Goal: Task Accomplishment & Management: Manage account settings

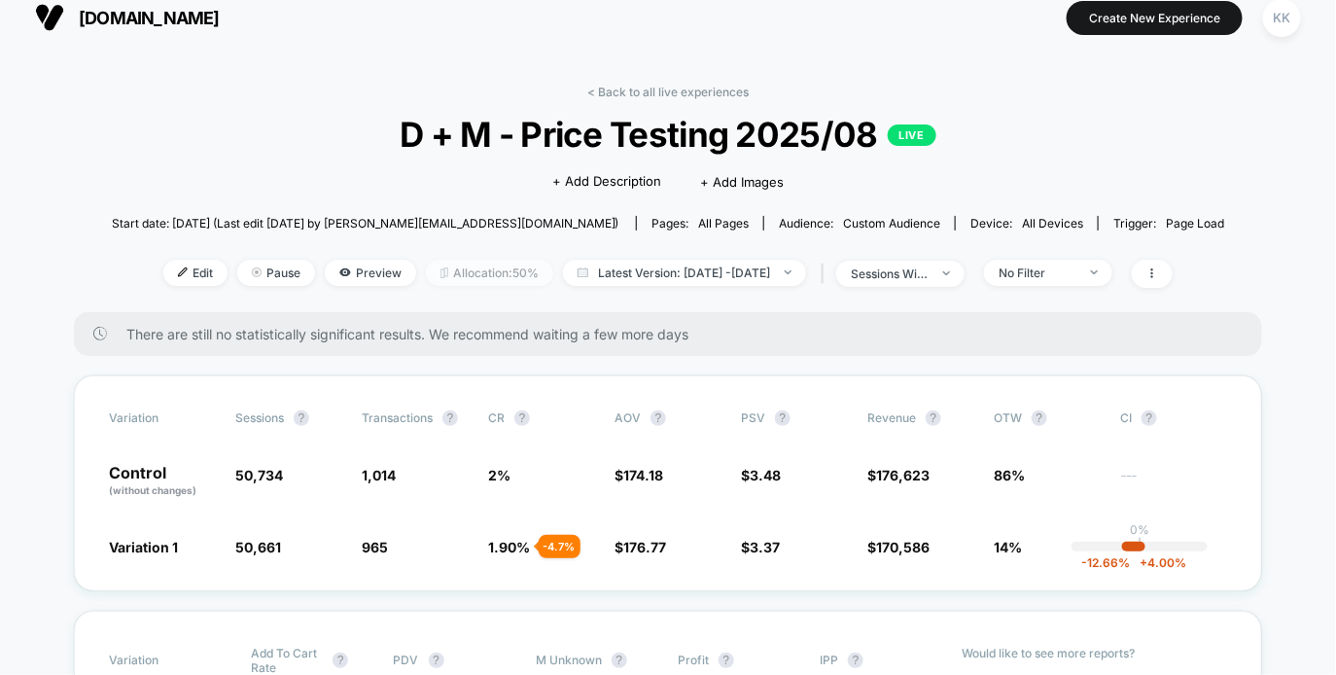
scroll to position [14, 0]
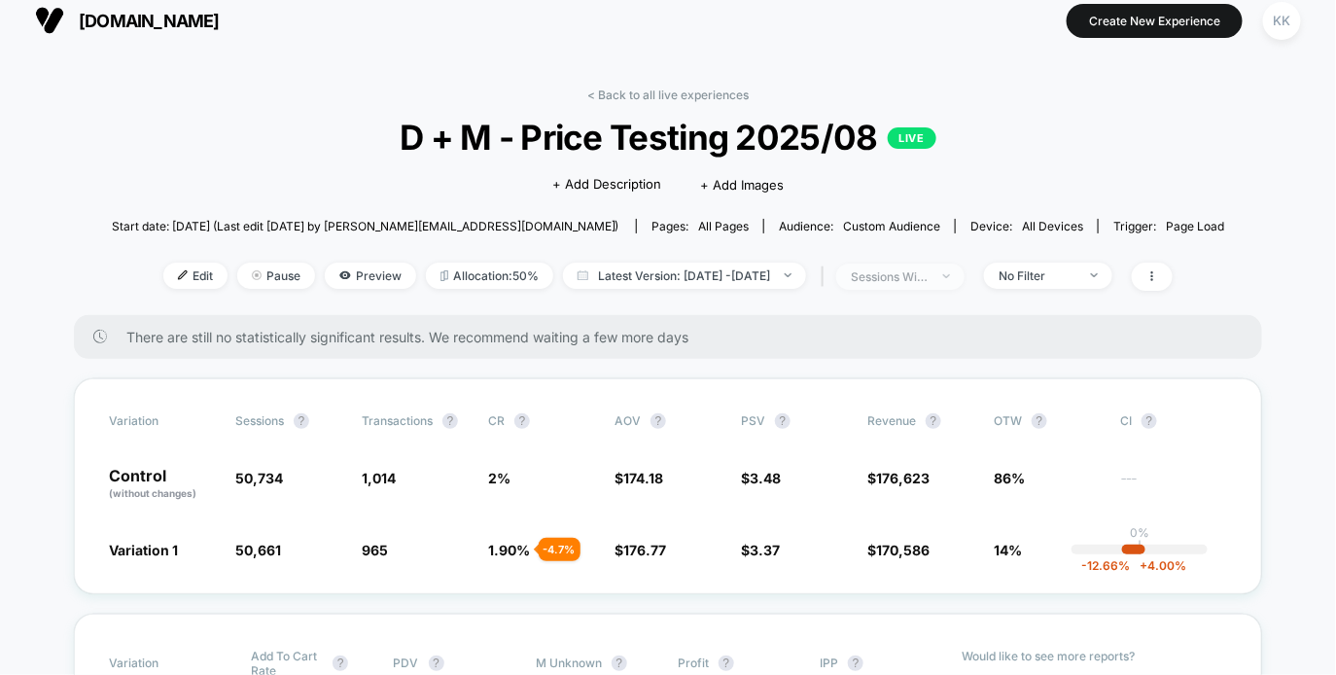
click at [928, 273] on div "sessions with impression" at bounding box center [890, 276] width 78 height 15
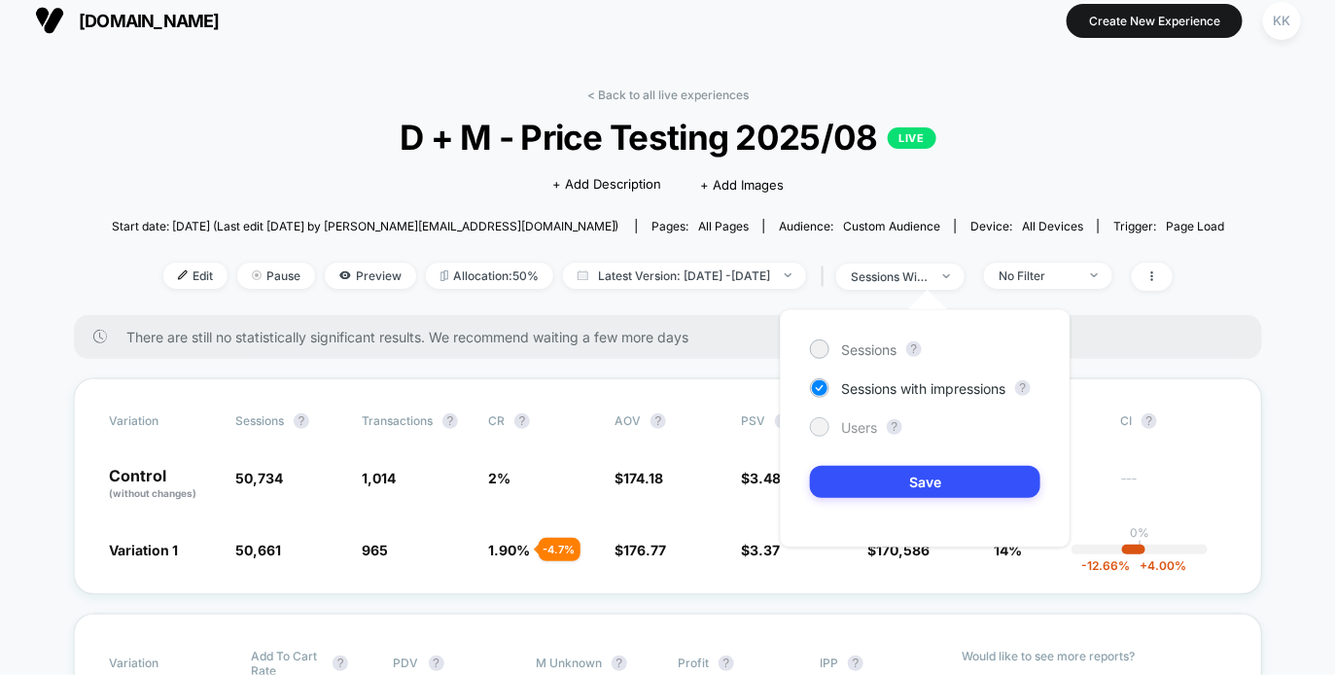
click at [839, 428] on div "Users" at bounding box center [843, 426] width 67 height 19
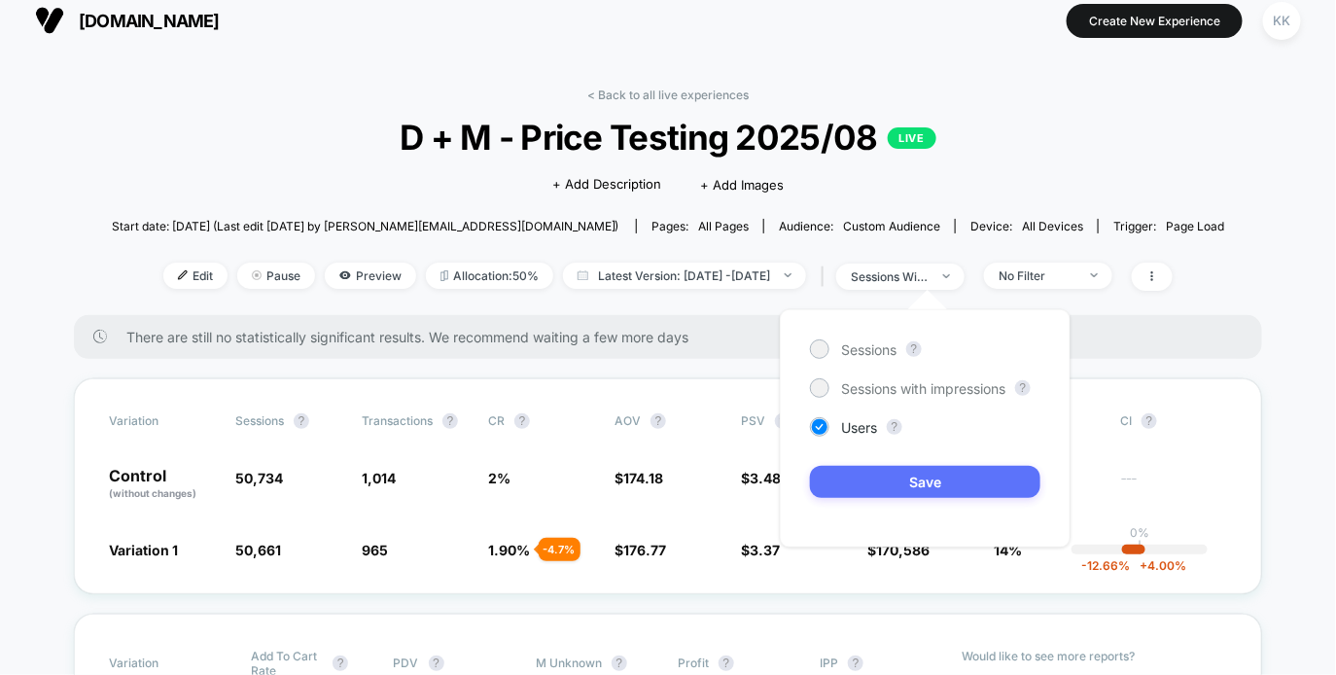
click at [922, 486] on button "Save" at bounding box center [925, 482] width 230 height 32
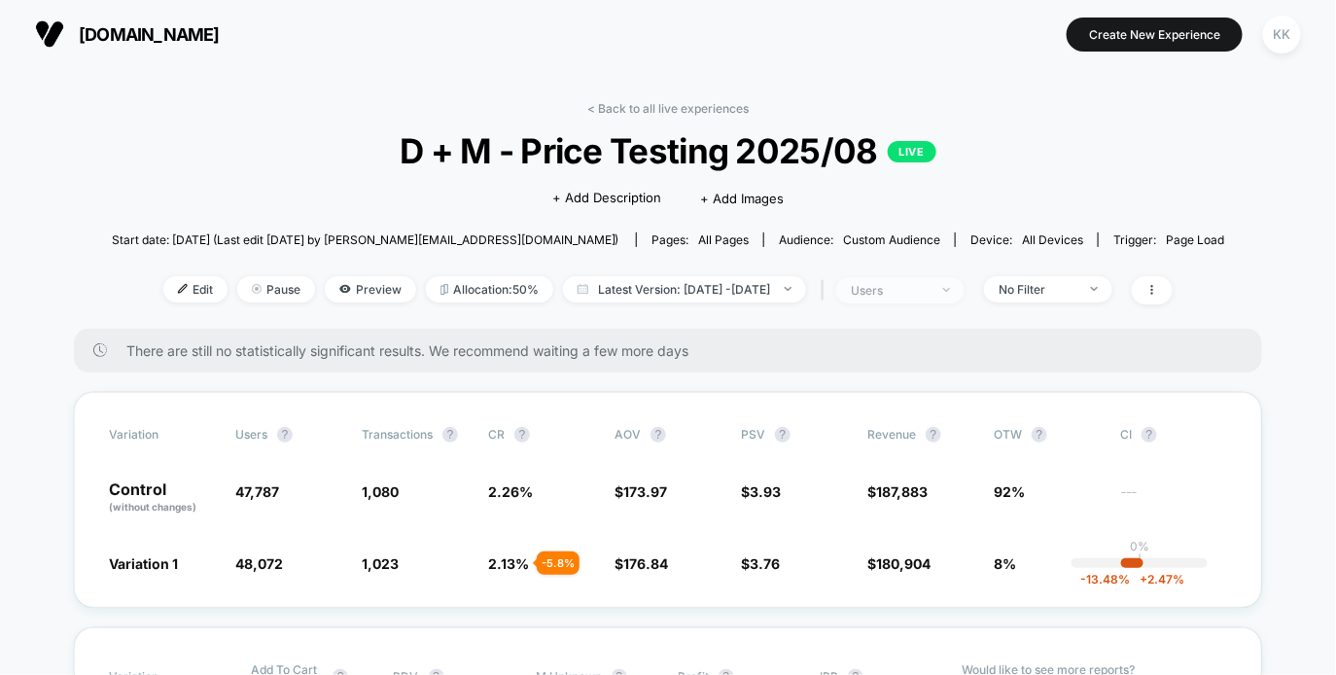
click at [924, 291] on div "users" at bounding box center [890, 290] width 78 height 15
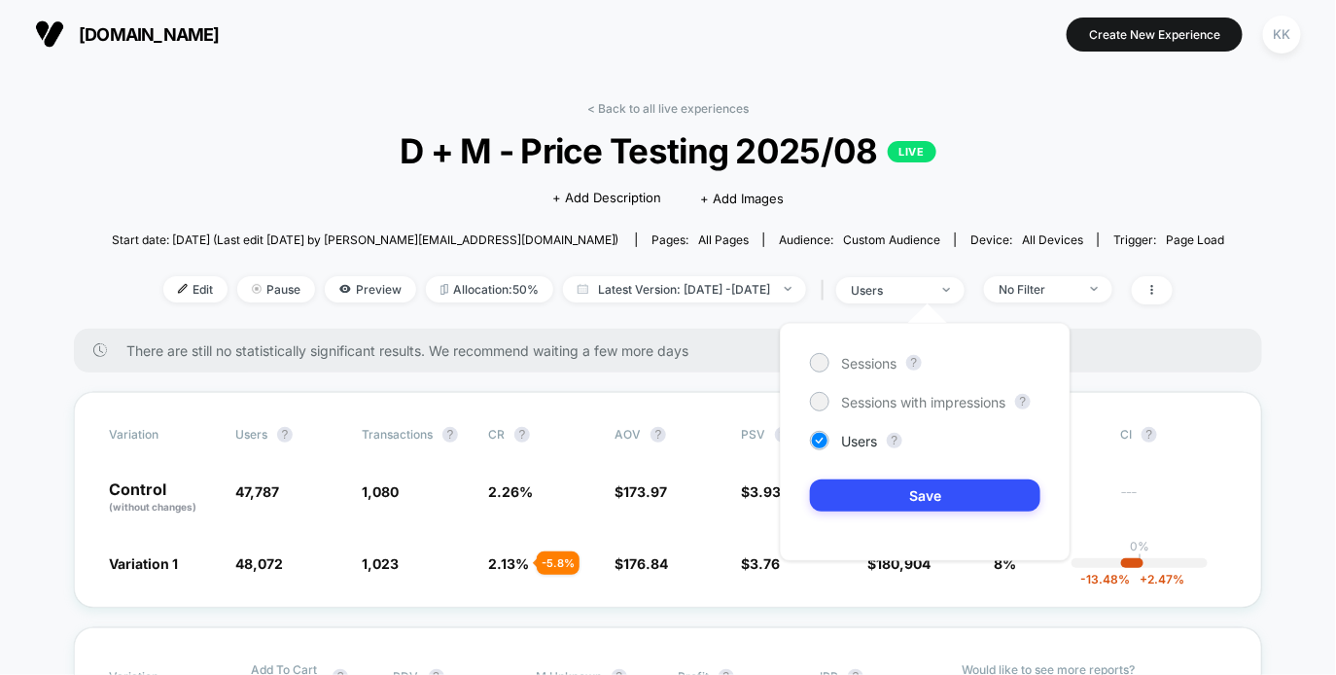
click at [733, 365] on div "There are still no statistically significant results. We recommend waiting a fe…" at bounding box center [668, 351] width 1188 height 44
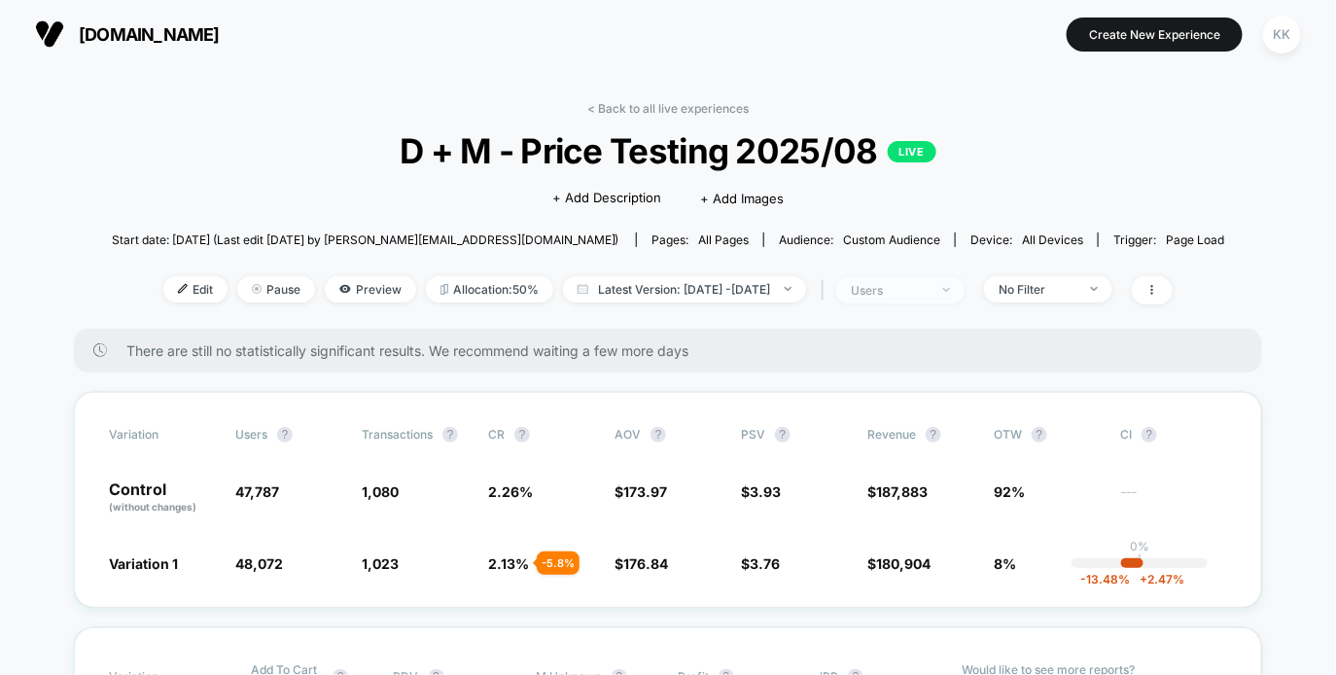
click at [928, 284] on div "users" at bounding box center [890, 290] width 78 height 15
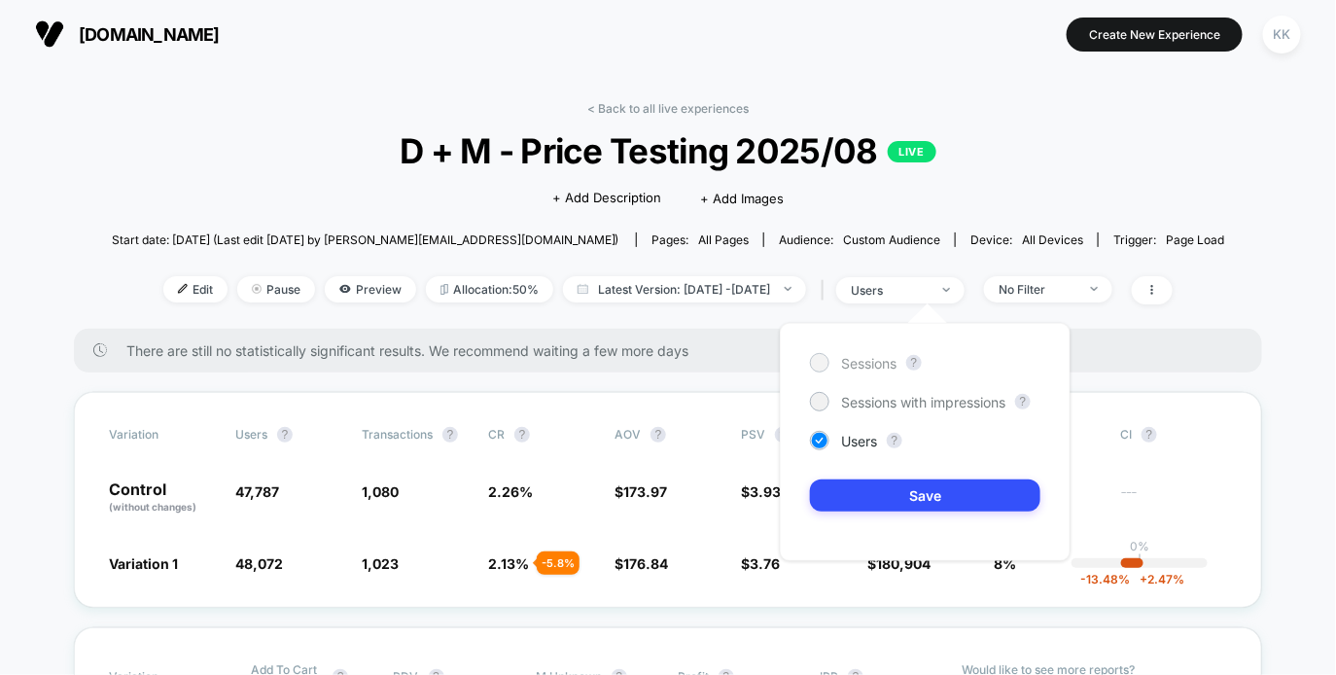
click at [863, 366] on span "Sessions" at bounding box center [868, 363] width 55 height 17
click at [882, 493] on button "Save" at bounding box center [925, 495] width 230 height 32
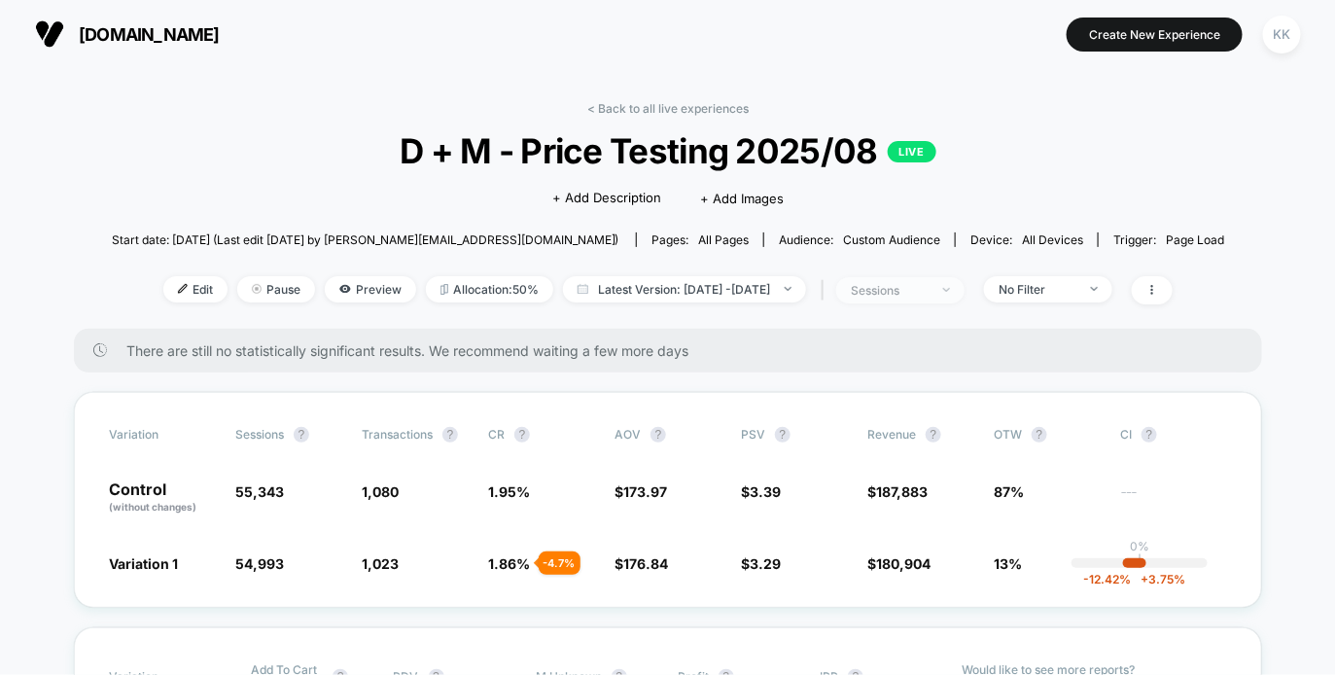
click at [946, 297] on span "sessions" at bounding box center [900, 290] width 128 height 26
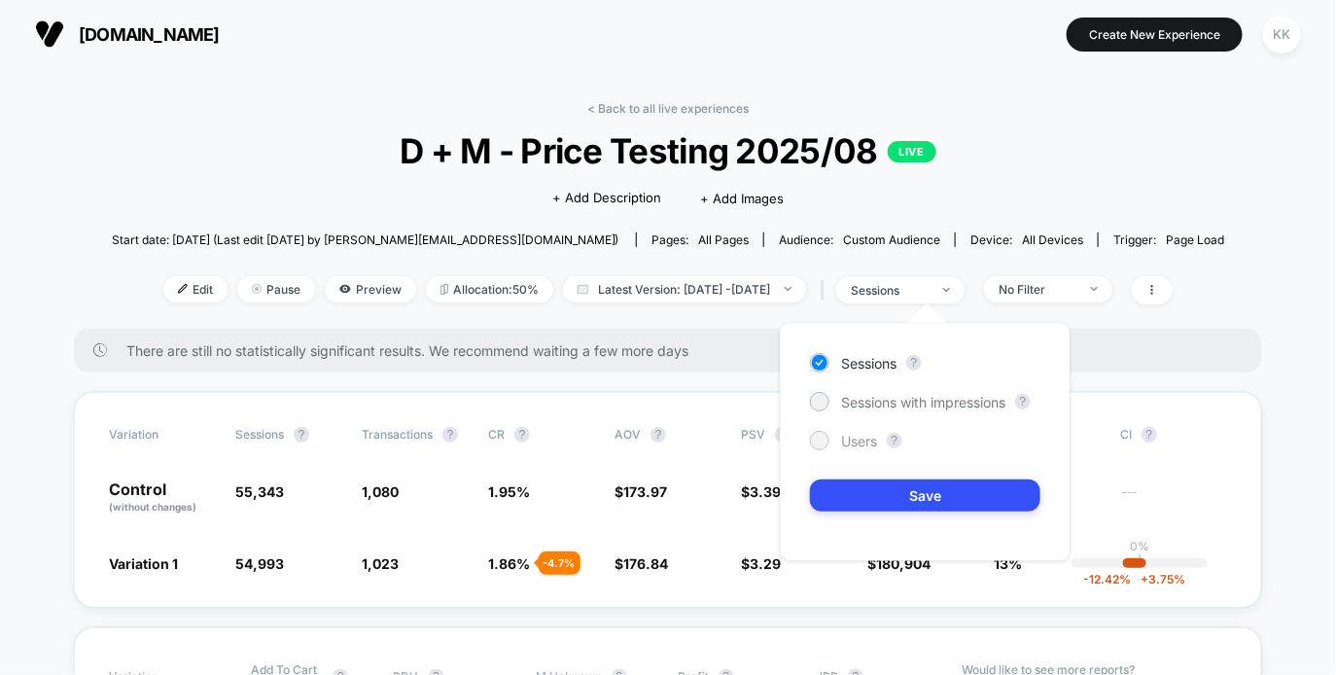
click at [855, 448] on div "Users" at bounding box center [843, 440] width 67 height 19
click at [886, 490] on button "Save" at bounding box center [925, 495] width 230 height 32
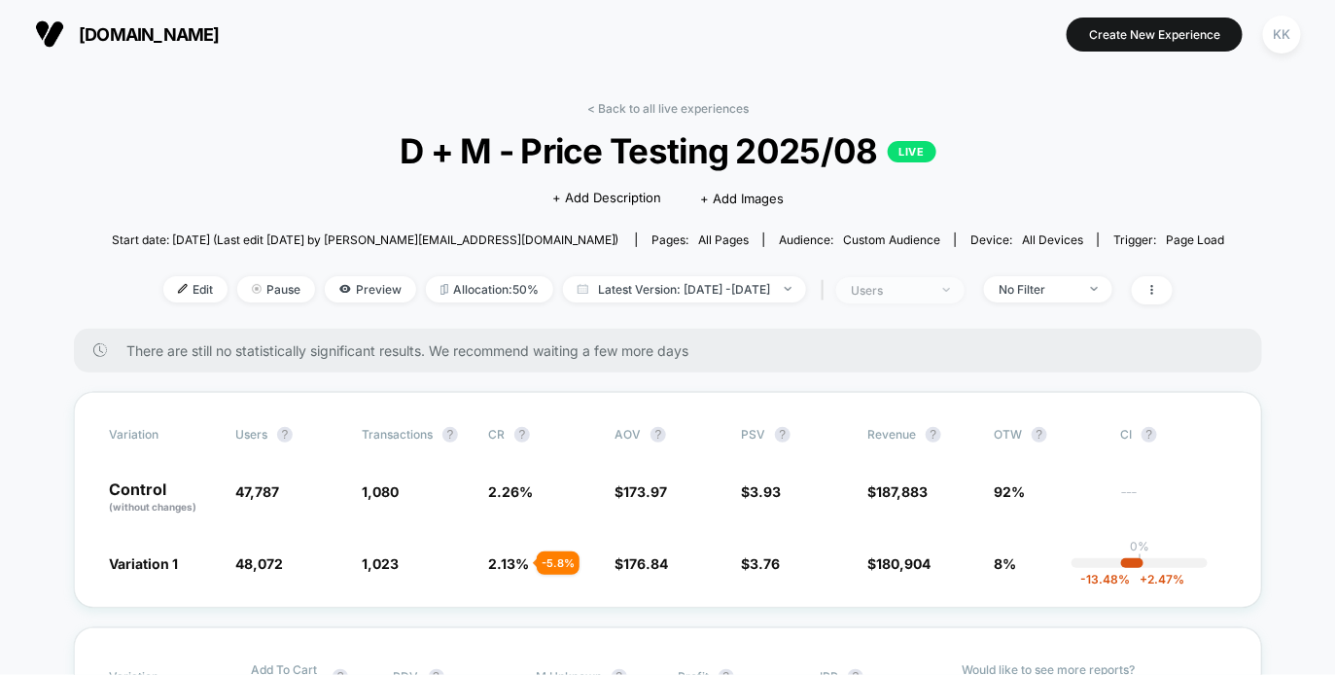
click at [915, 287] on div "users" at bounding box center [890, 290] width 78 height 15
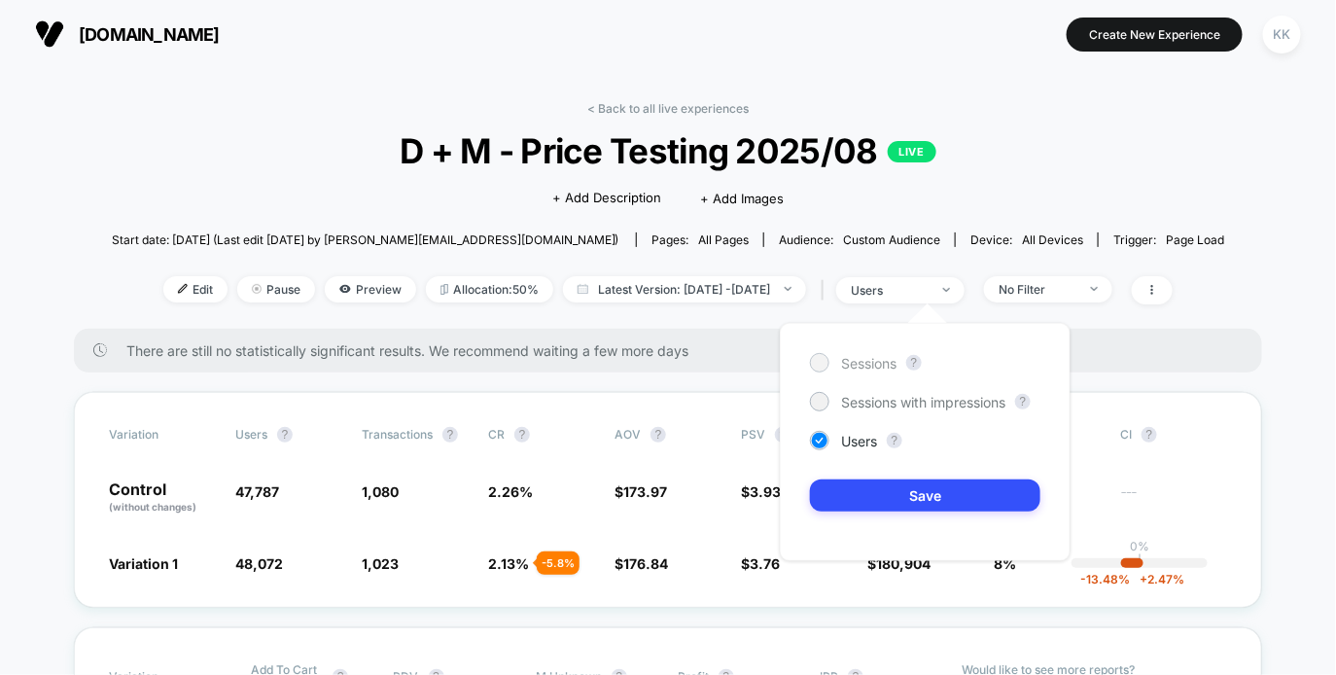
click at [858, 363] on span "Sessions" at bounding box center [868, 363] width 55 height 17
click at [876, 493] on button "Save" at bounding box center [925, 495] width 230 height 32
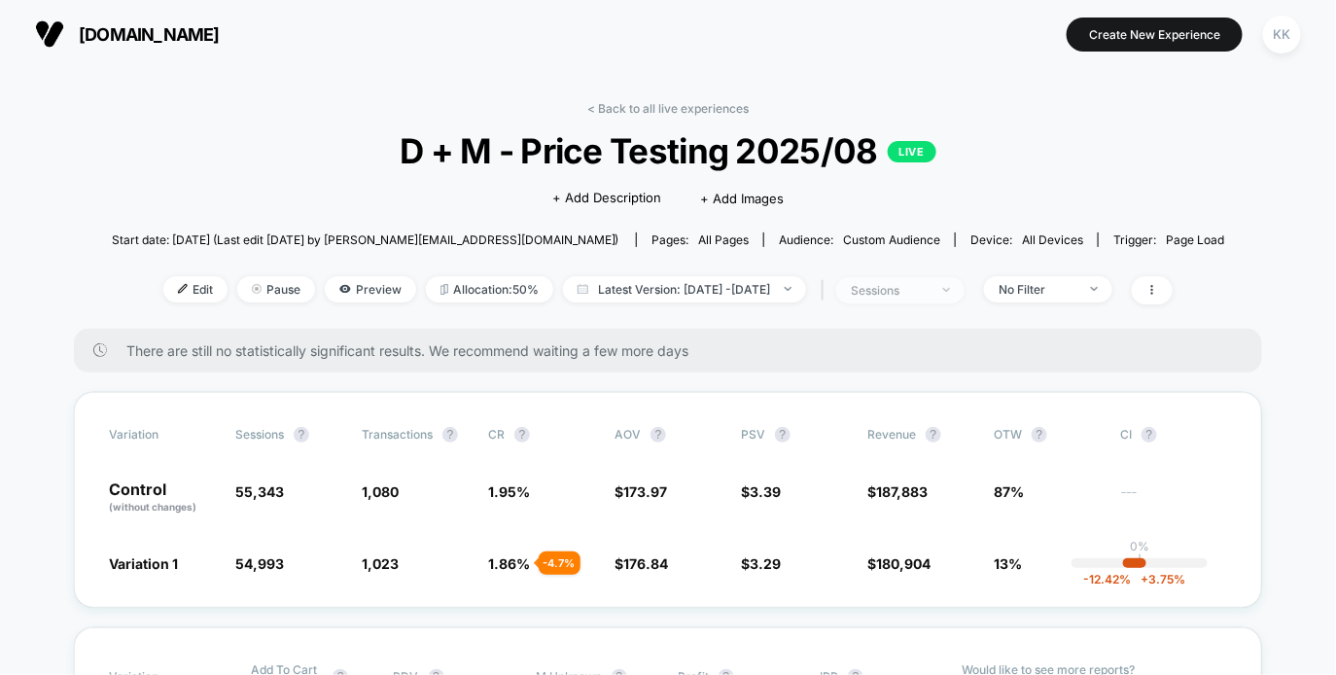
click at [923, 288] on div "sessions" at bounding box center [890, 290] width 78 height 15
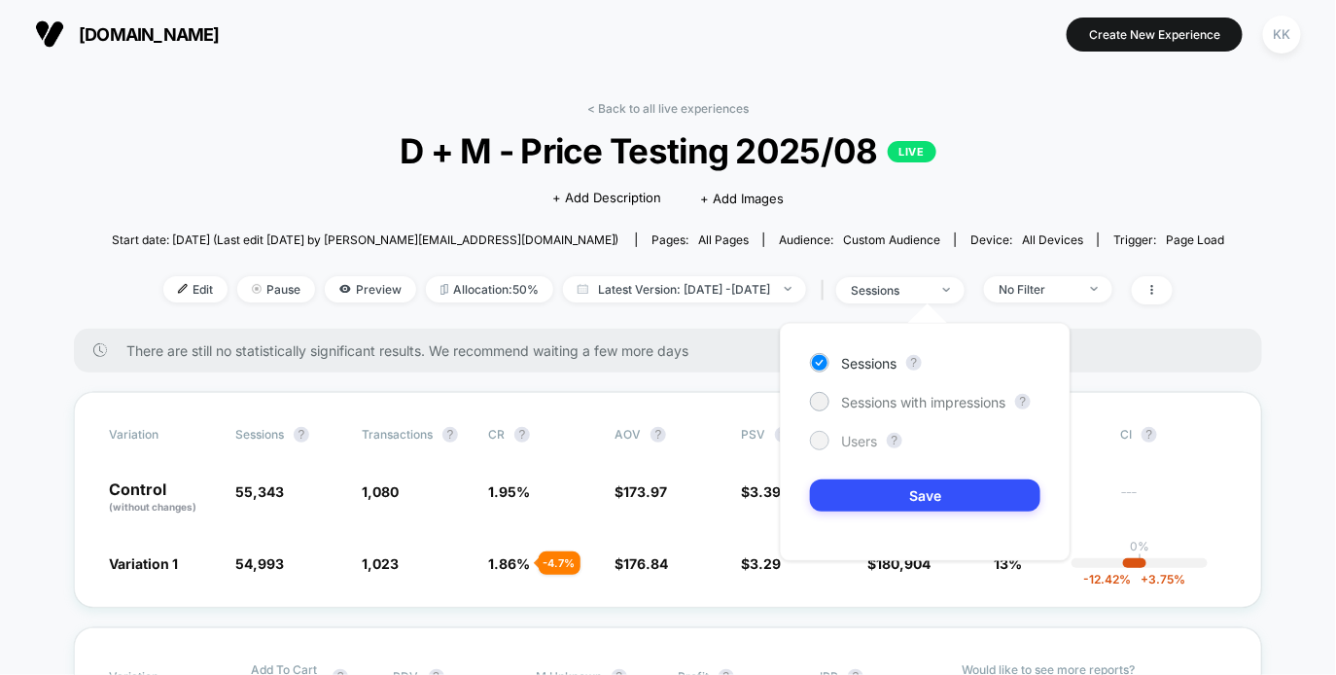
click at [855, 441] on span "Users" at bounding box center [859, 441] width 36 height 17
click at [858, 494] on button "Save" at bounding box center [925, 495] width 230 height 32
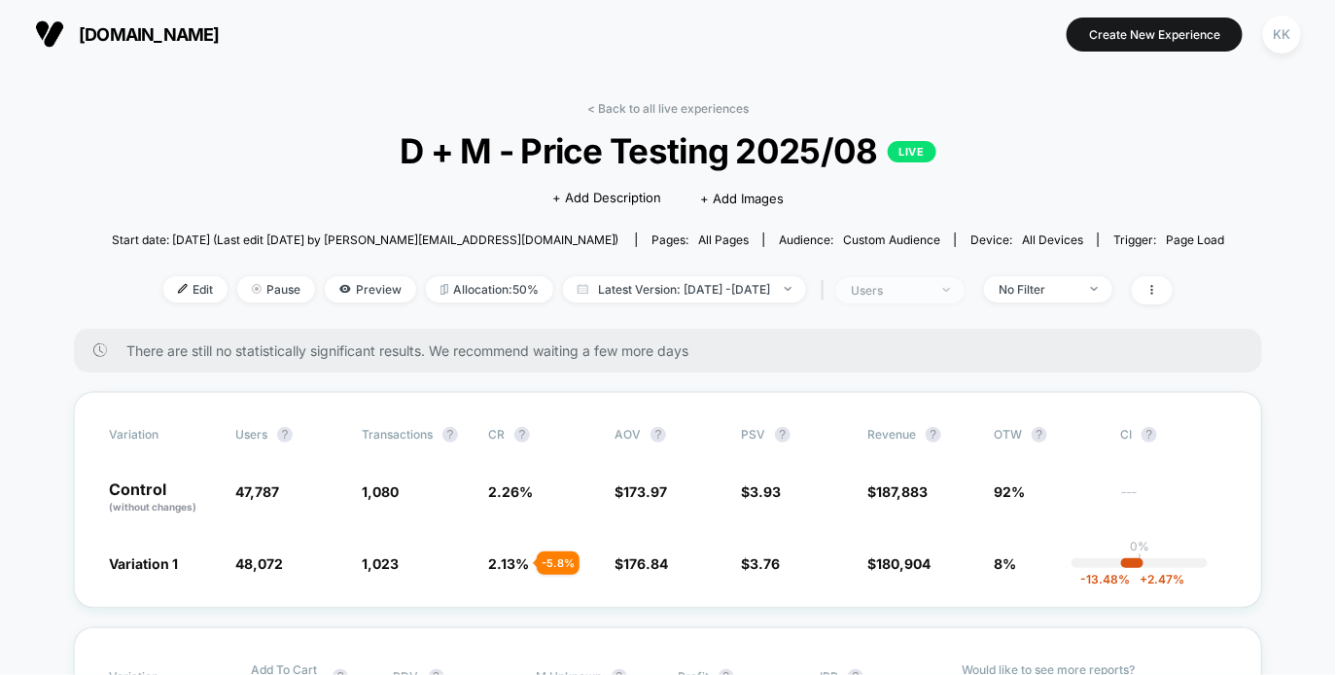
click at [916, 296] on div "users" at bounding box center [890, 290] width 78 height 15
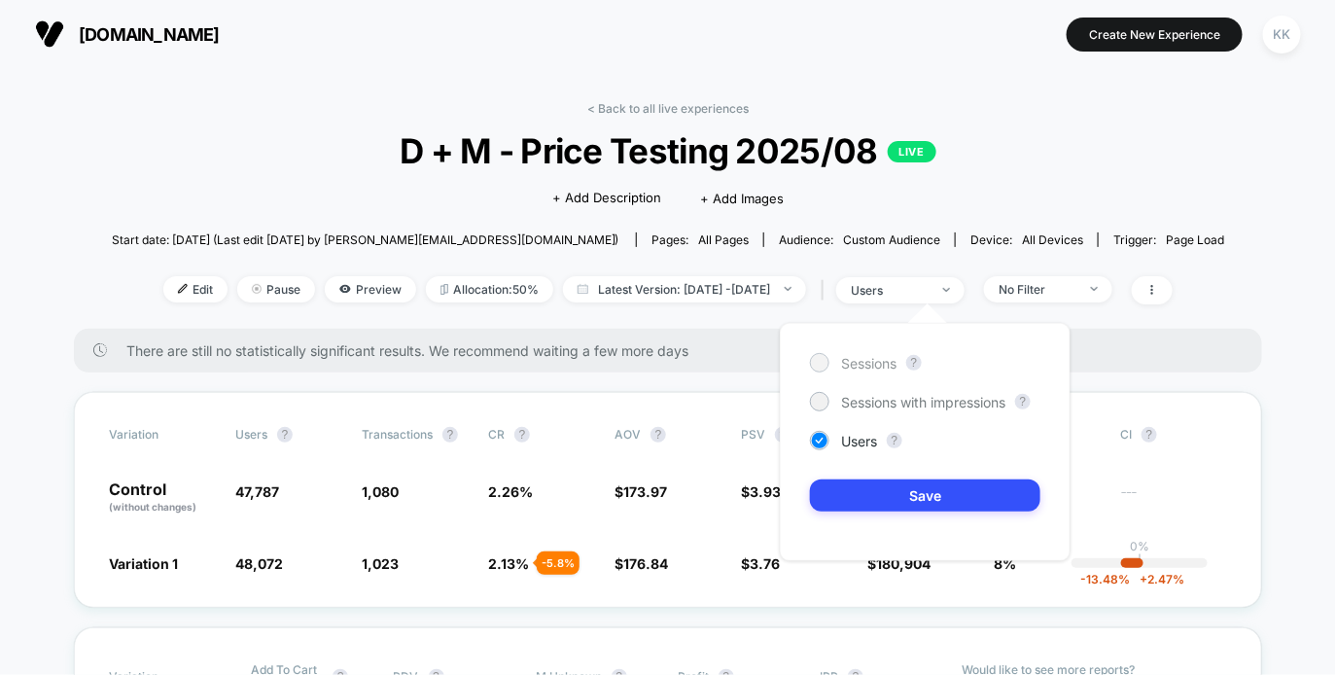
click at [863, 361] on span "Sessions" at bounding box center [868, 363] width 55 height 17
click at [882, 495] on button "Save" at bounding box center [925, 495] width 230 height 32
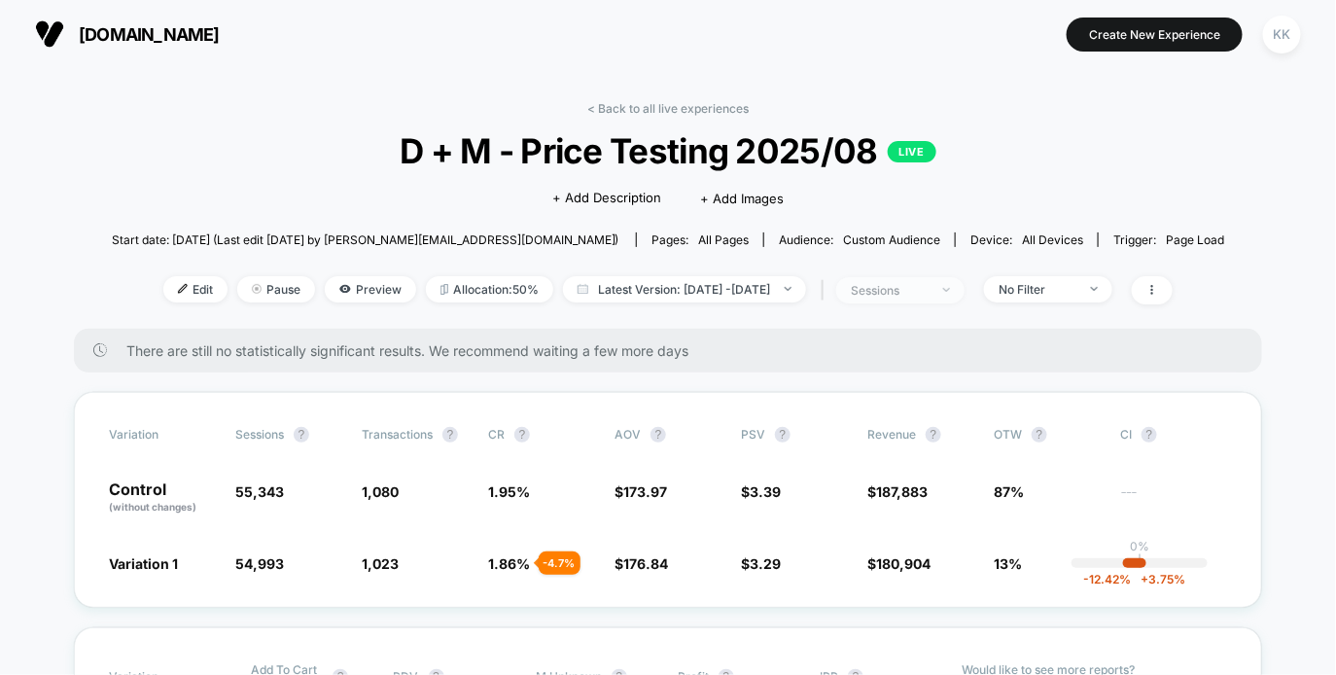
click at [964, 288] on span "sessions" at bounding box center [900, 290] width 128 height 26
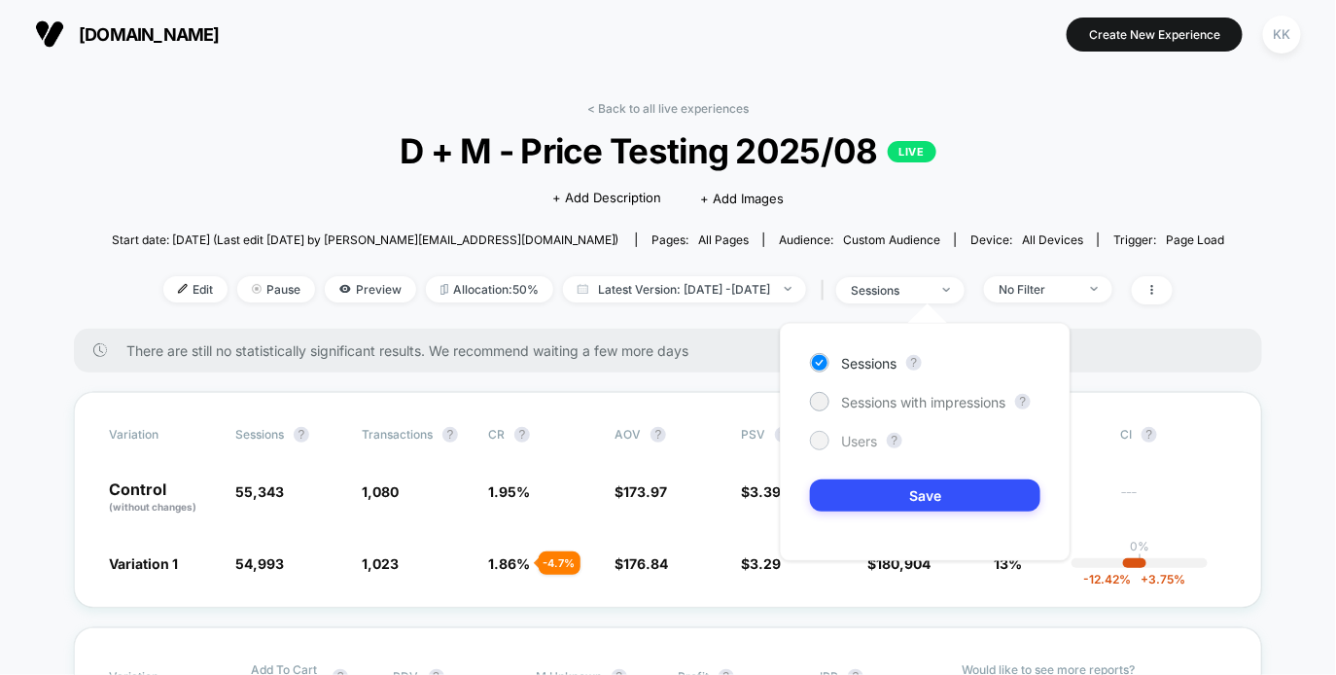
click at [841, 434] on span "Users" at bounding box center [859, 441] width 36 height 17
click at [860, 355] on span "Sessions" at bounding box center [868, 363] width 55 height 17
click at [842, 435] on span "Users" at bounding box center [859, 441] width 36 height 17
click at [857, 479] on button "Save" at bounding box center [925, 495] width 230 height 32
